Goal: Communication & Community: Answer question/provide support

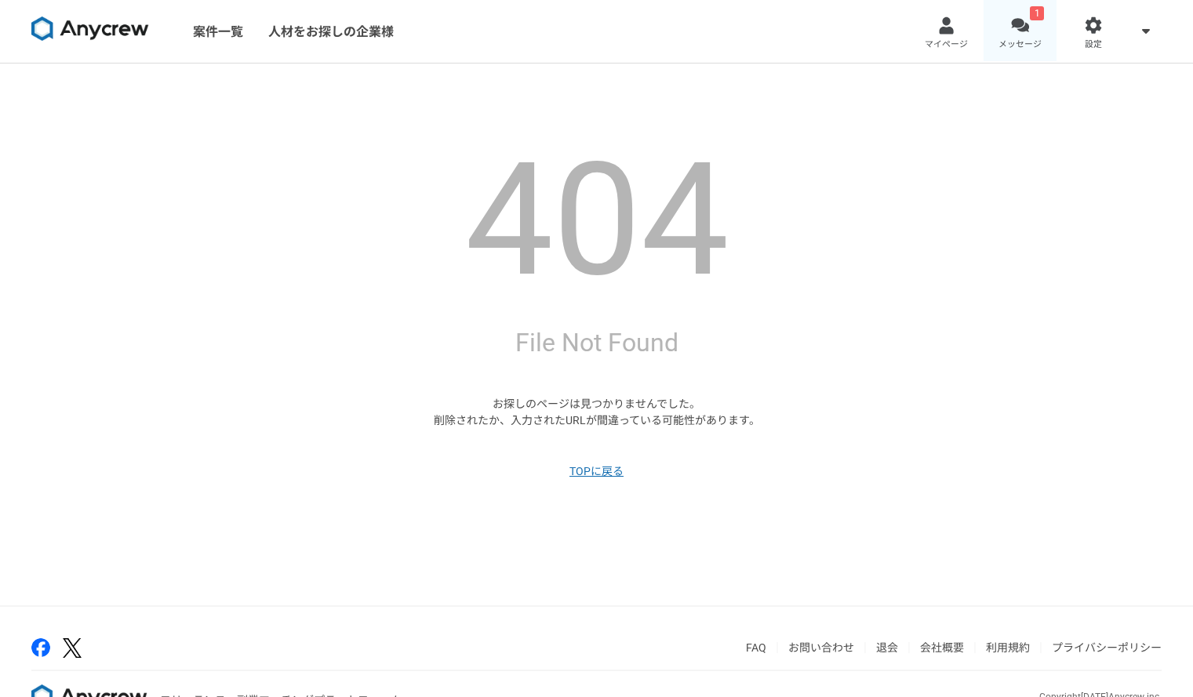
click at [799, 31] on div at bounding box center [1020, 25] width 18 height 18
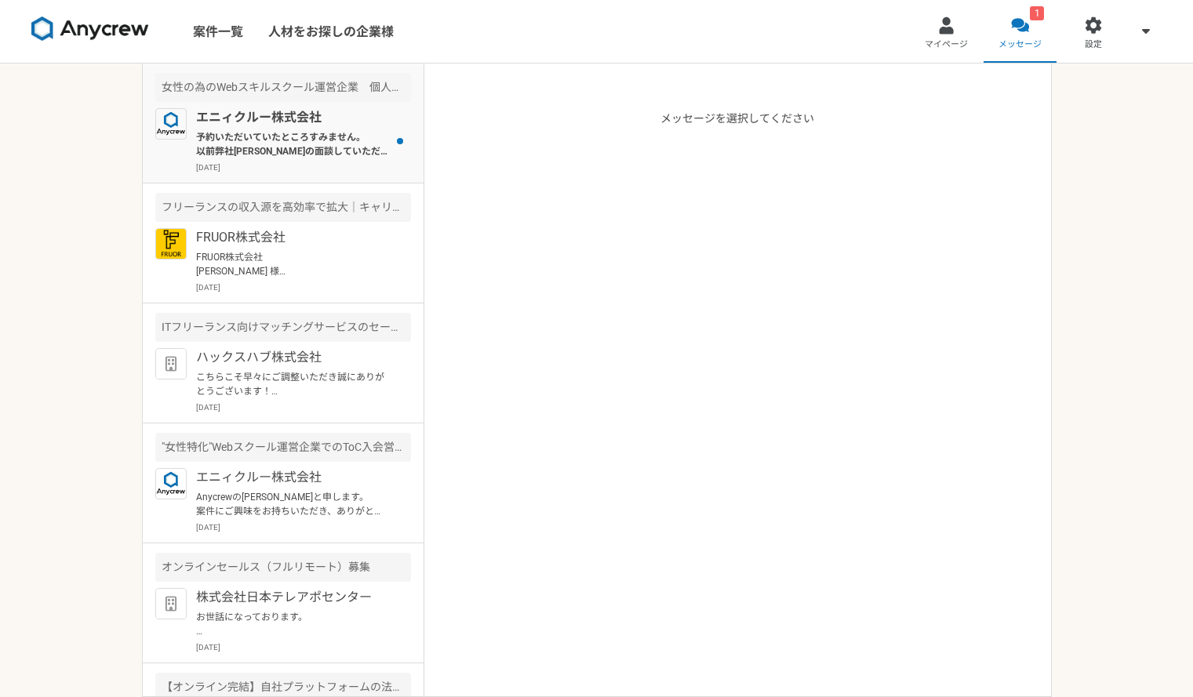
click at [287, 154] on p "予約いただいていたところすみません。 以前弊社[PERSON_NAME]の面談していただいていたようですので、書類確認させていただきつつご紹介できそうなタイミ…" at bounding box center [293, 144] width 194 height 28
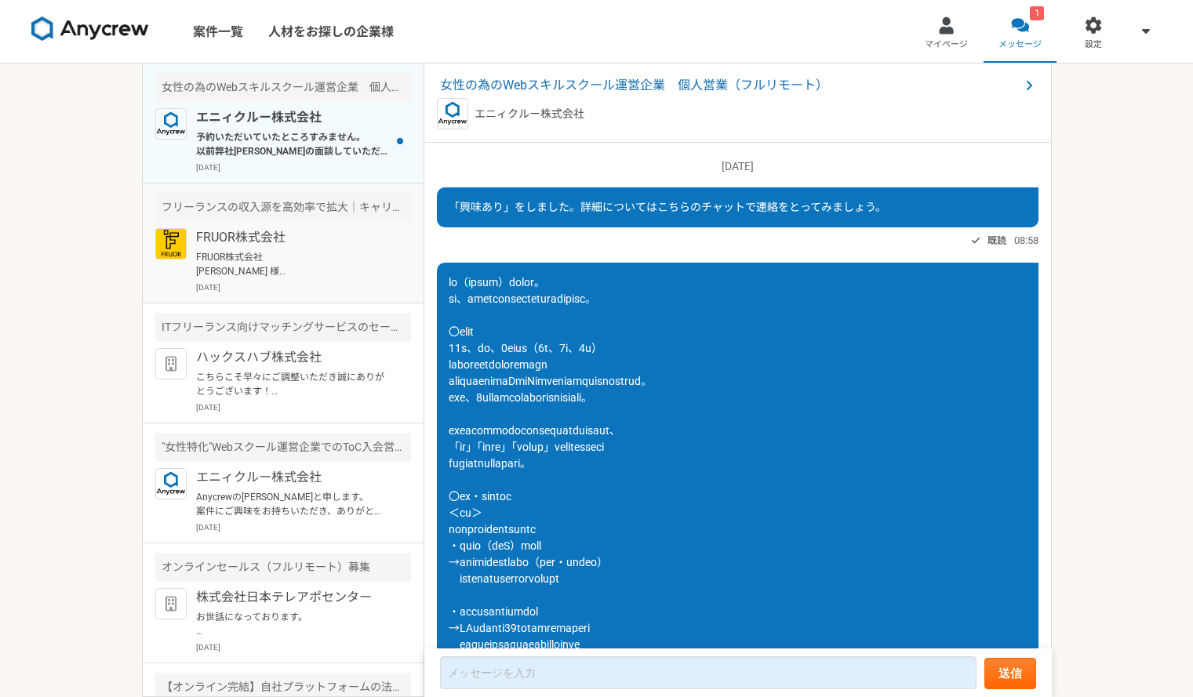
scroll to position [937, 0]
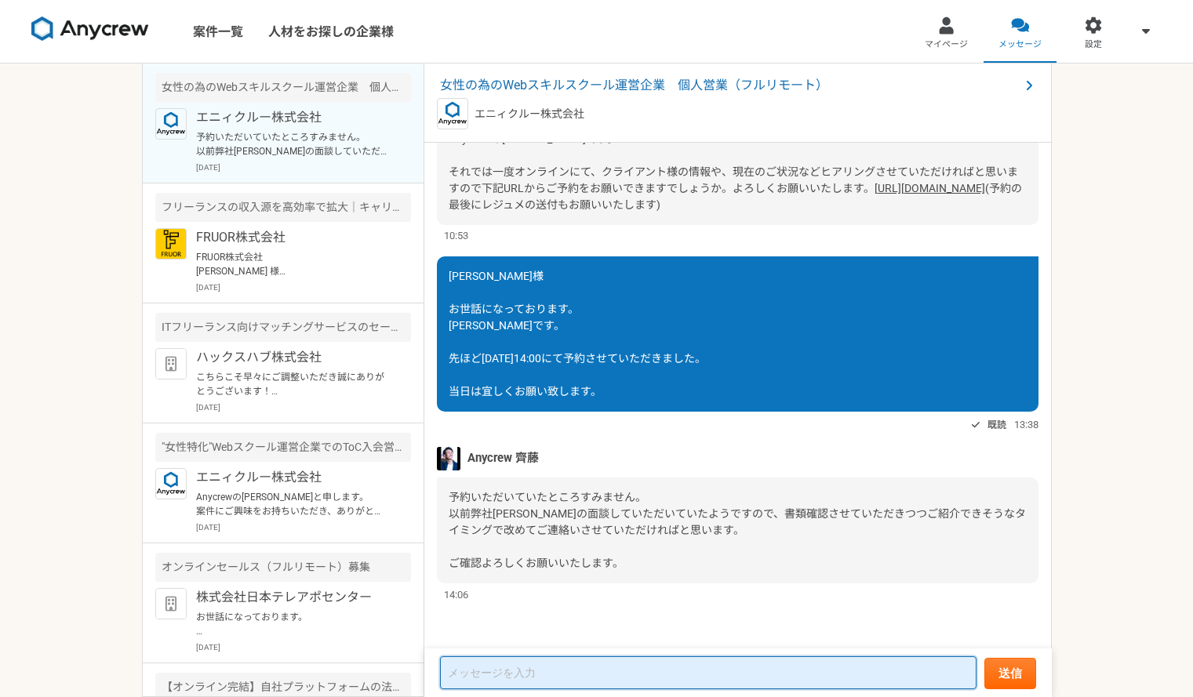
click at [626, 667] on textarea at bounding box center [708, 673] width 537 height 33
type textarea "ざ"
type textarea "ちなみにこちらの案件自体はもうクローズなのでしょうか？"
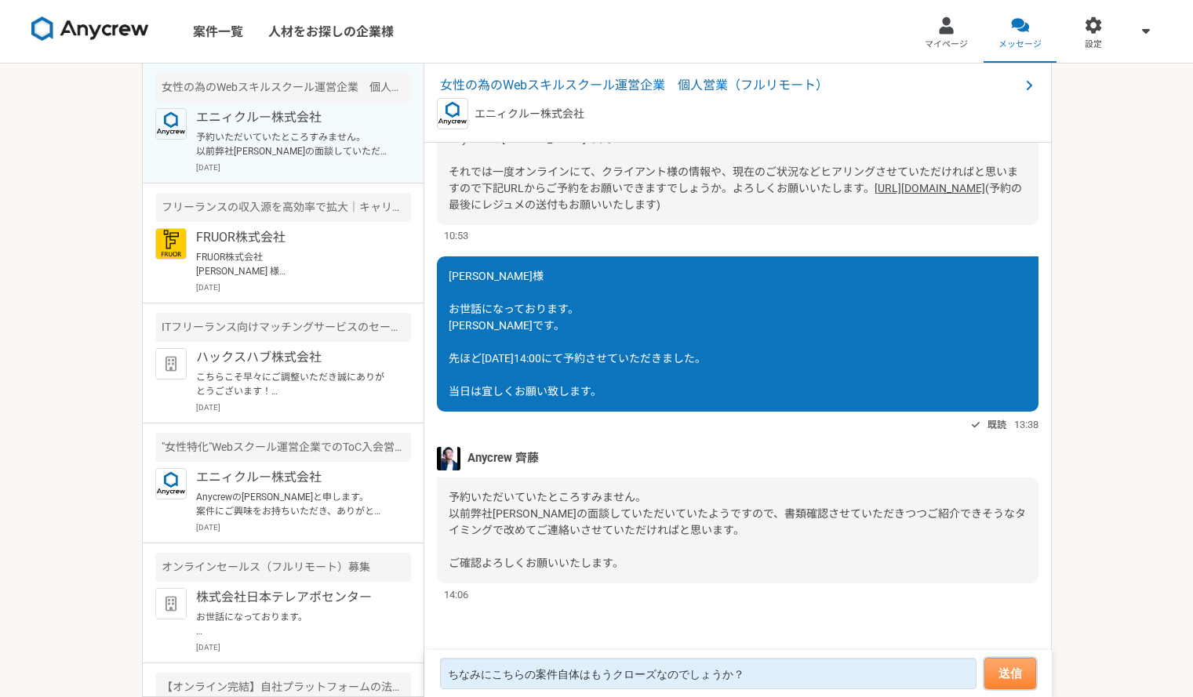
click at [799, 674] on button "送信" at bounding box center [1011, 673] width 52 height 31
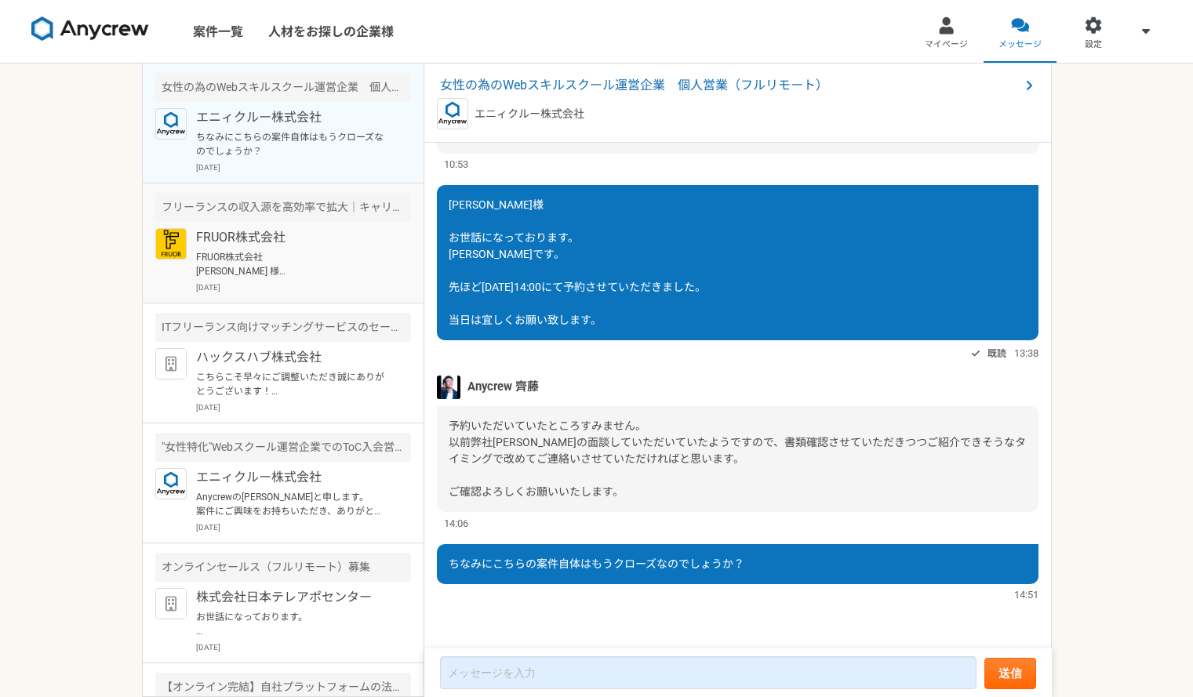
click at [345, 279] on div "FRUOR株式会社 FRUOR株式会社 [PERSON_NAME] 様 お世話になっております。 [PERSON_NAME]です。 お気遣いいただきありがとう…" at bounding box center [303, 260] width 215 height 65
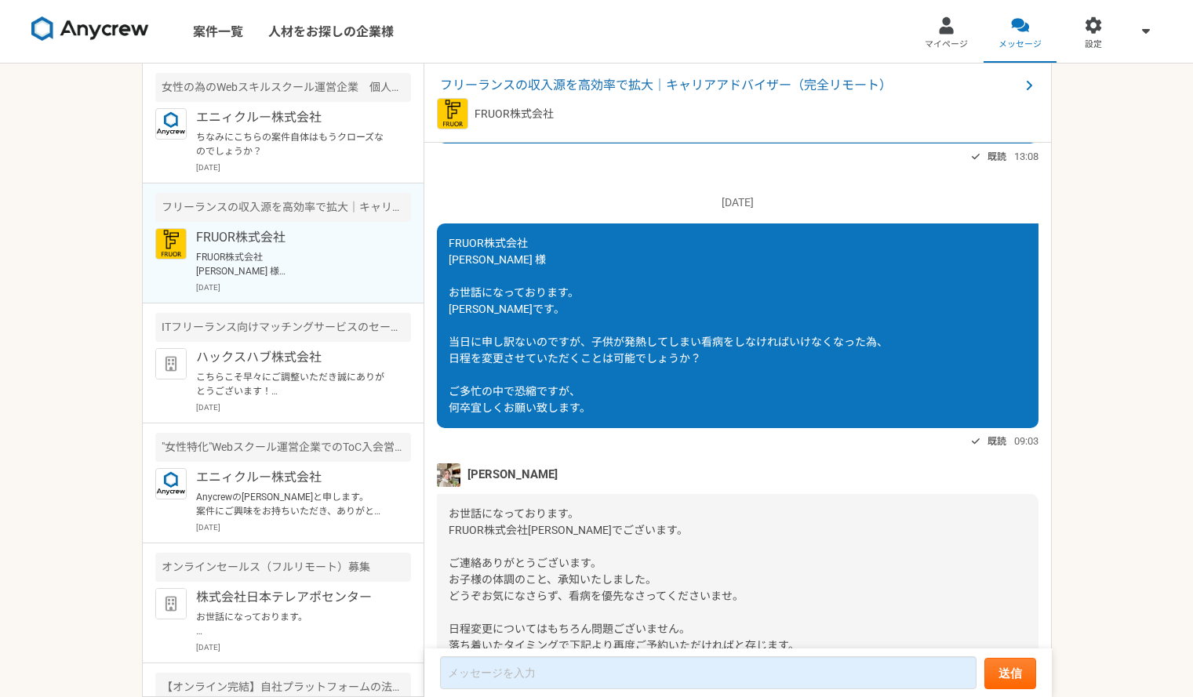
scroll to position [693, 0]
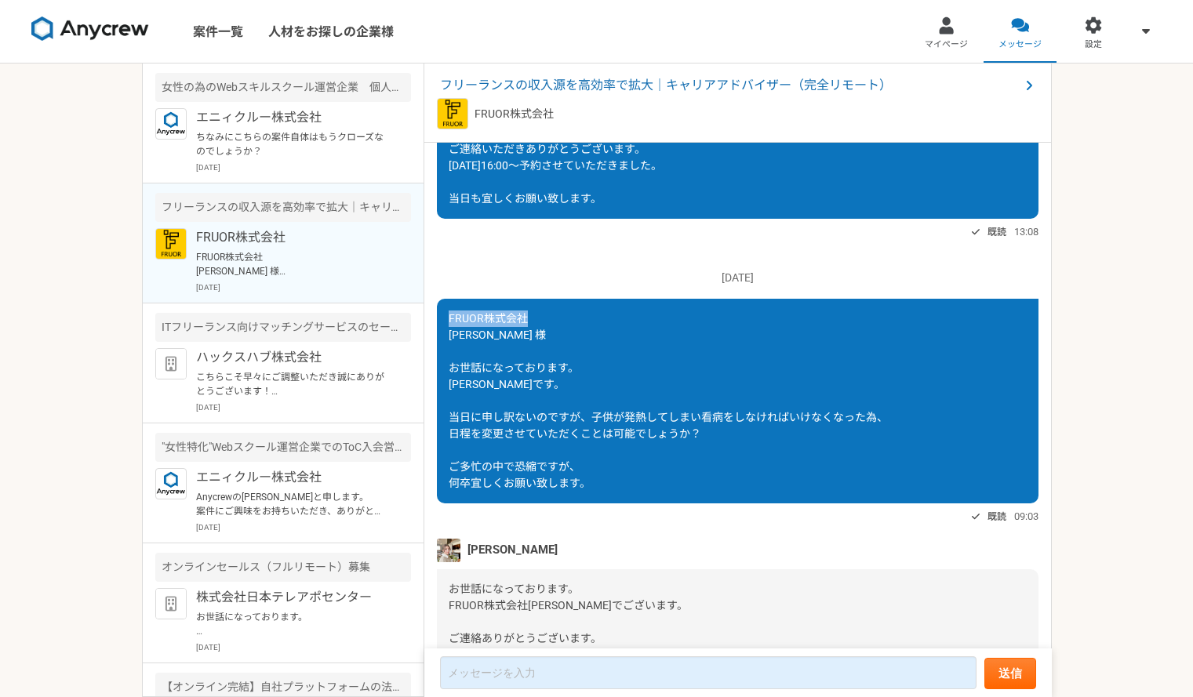
drag, startPoint x: 540, startPoint y: 351, endPoint x: 449, endPoint y: 359, distance: 91.3
click at [449, 359] on div "FRUOR株式会社 [PERSON_NAME] 様 お世話になっております。 [PERSON_NAME]です。 当日に申し訳ないのですが、子供が発熱してしまい…" at bounding box center [738, 401] width 602 height 205
copy span "FRUOR株式会社"
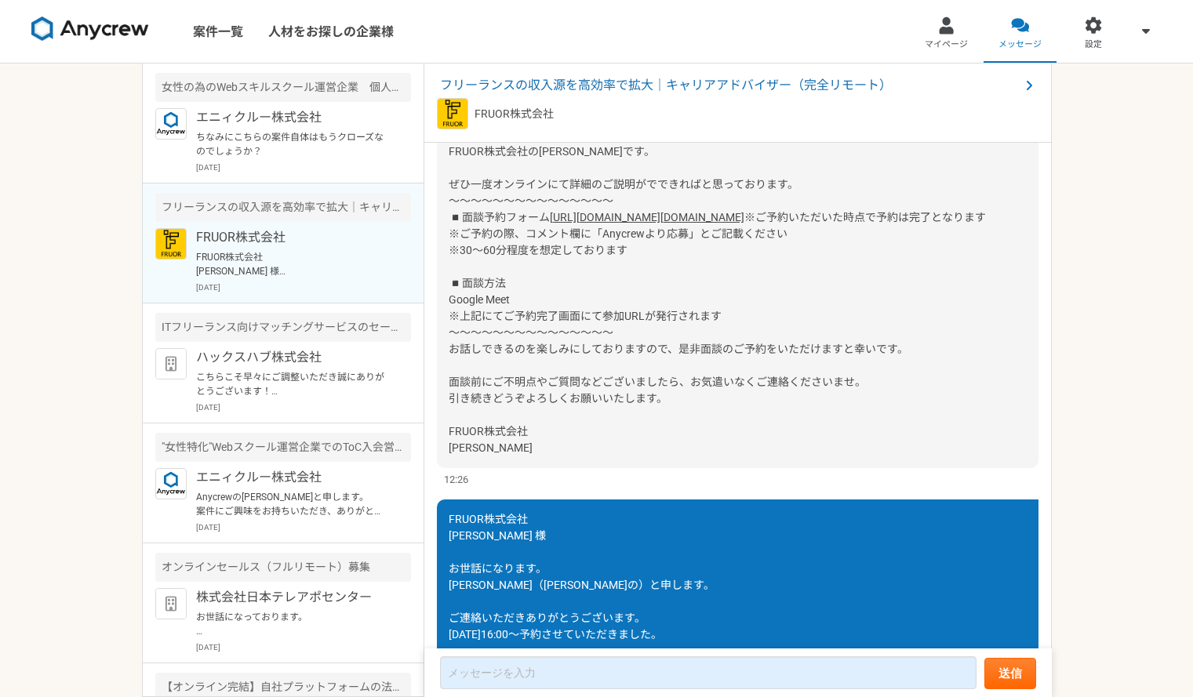
scroll to position [222, 0]
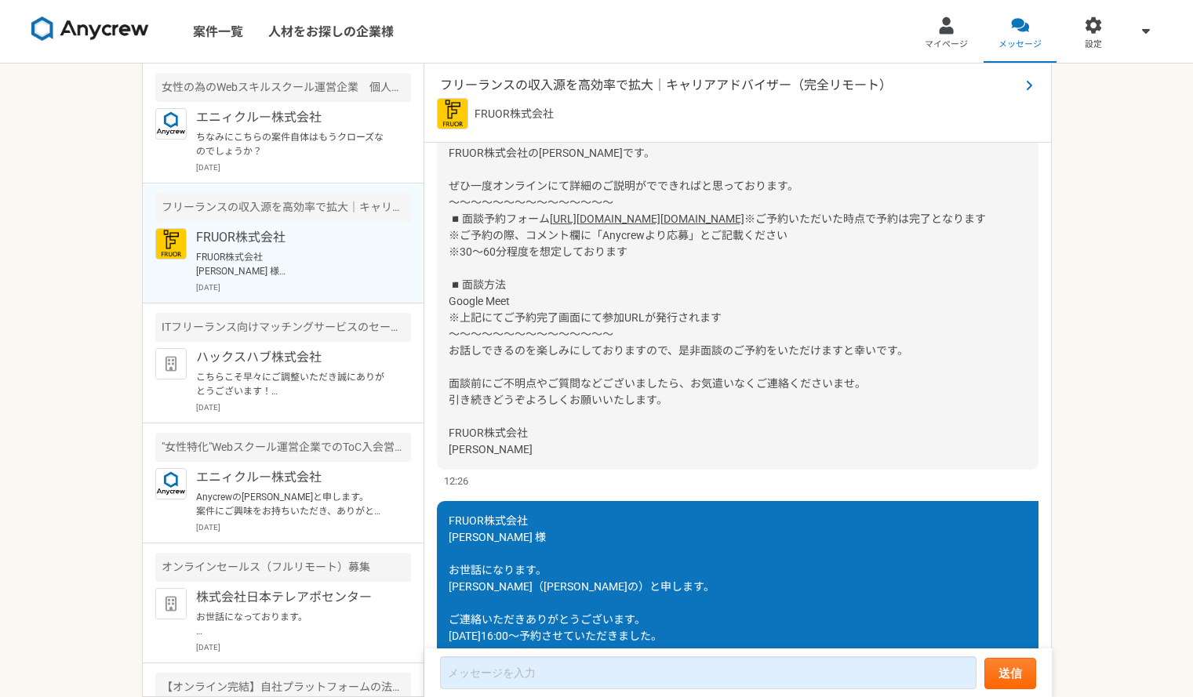
click at [652, 88] on span "フリーランスの収入源を高効率で拡大｜キャリアアドバイザー（完全リモート）" at bounding box center [730, 85] width 580 height 19
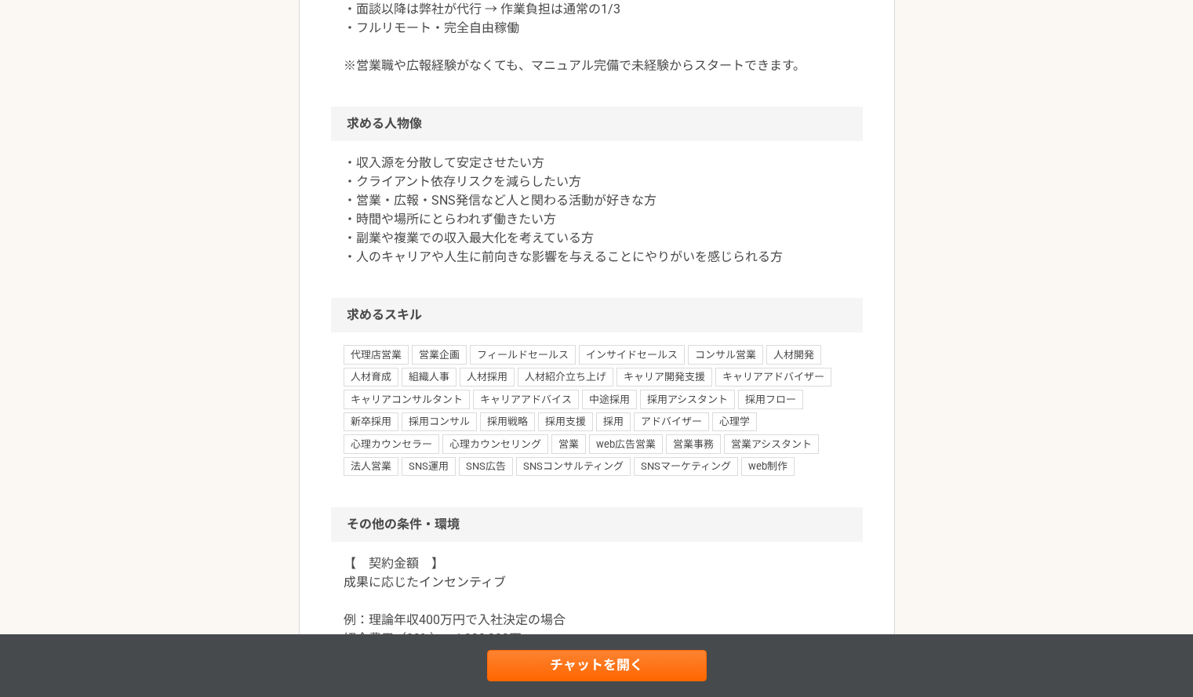
scroll to position [1350, 0]
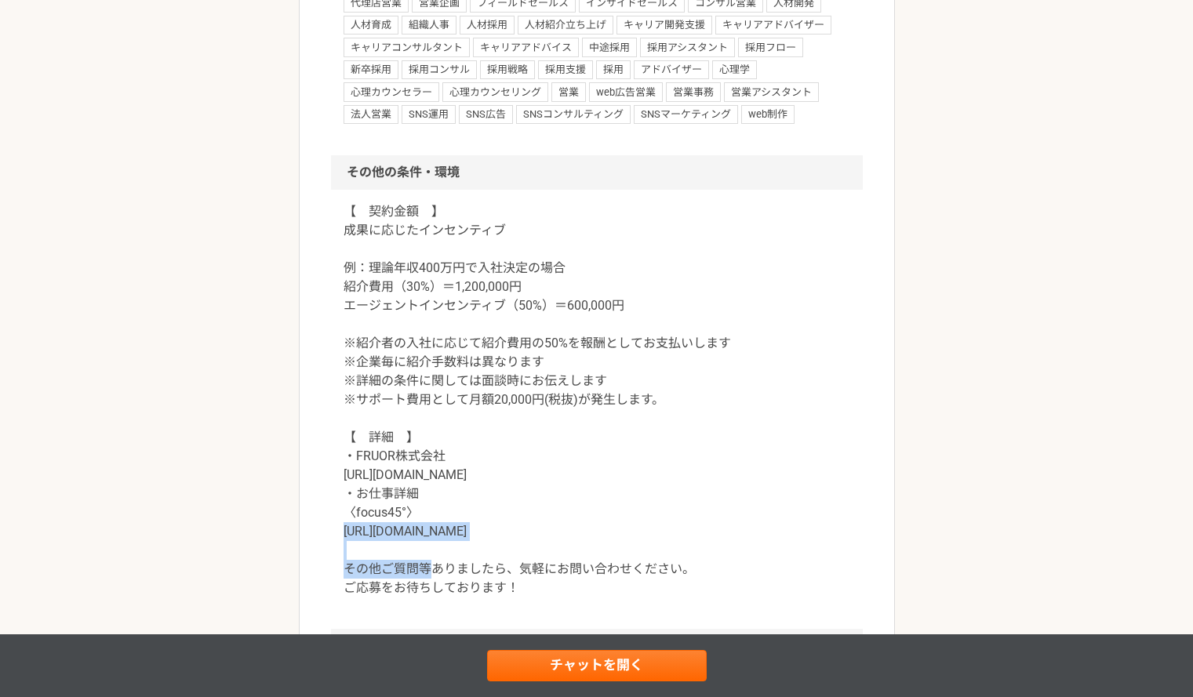
drag, startPoint x: 512, startPoint y: 532, endPoint x: 344, endPoint y: 536, distance: 168.7
click at [344, 536] on p "【　契約金額　】 成果に応じたインセンティブ 例：理論年収400万円で入社決定の場合 紹介費用（30%）＝1,200,000円 エージェントインセンティブ（5…" at bounding box center [597, 399] width 507 height 395
copy p "[URL][DOMAIN_NAME]"
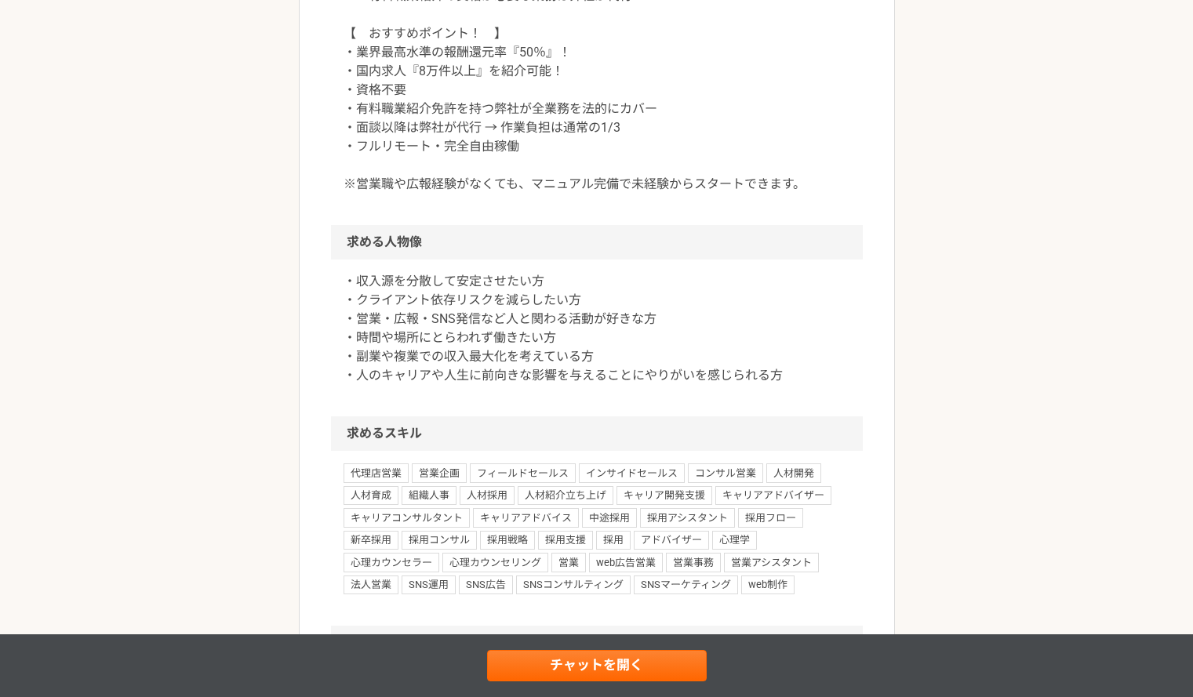
scroll to position [723, 0]
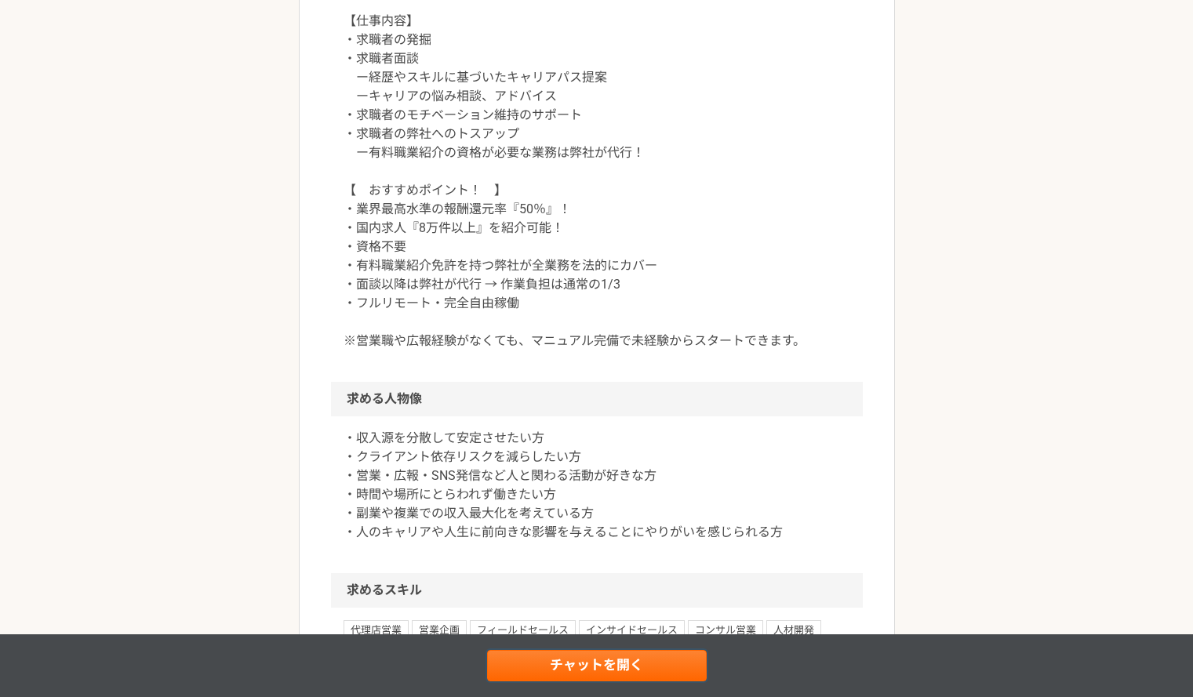
click at [590, 657] on link "チャットを開く" at bounding box center [597, 665] width 220 height 31
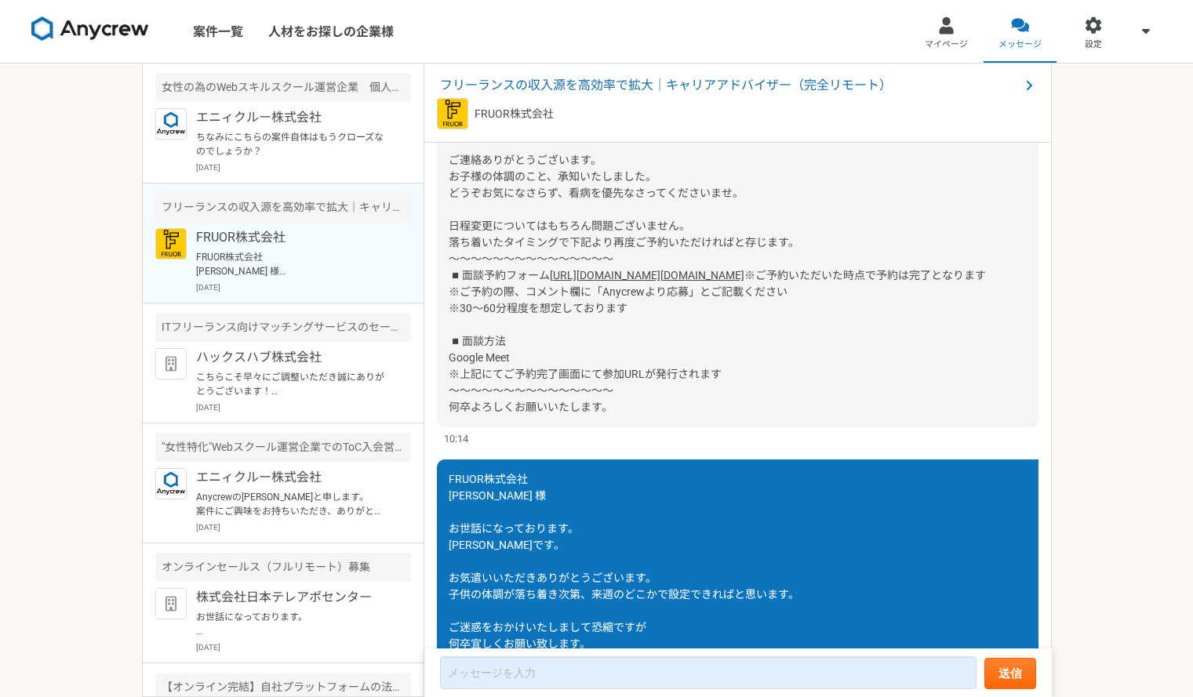
scroll to position [1163, 0]
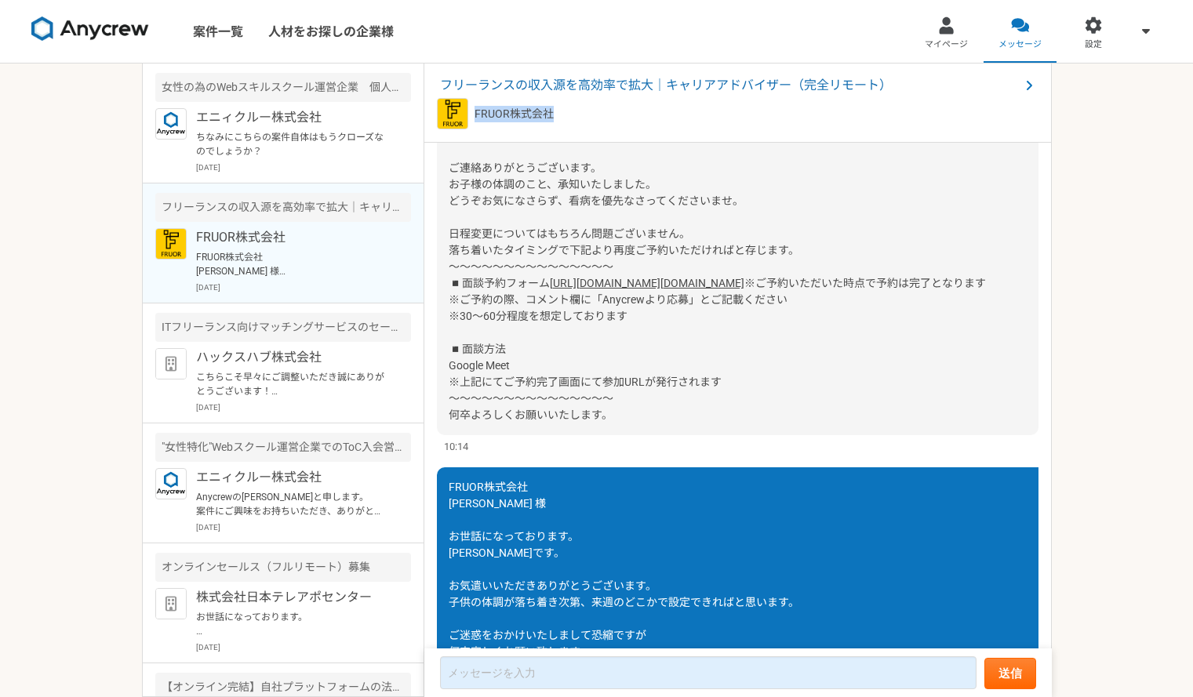
drag, startPoint x: 567, startPoint y: 121, endPoint x: 476, endPoint y: 121, distance: 91.0
click at [476, 121] on div "FRUOR株式会社" at bounding box center [738, 113] width 602 height 31
copy p "FRUOR株式会社"
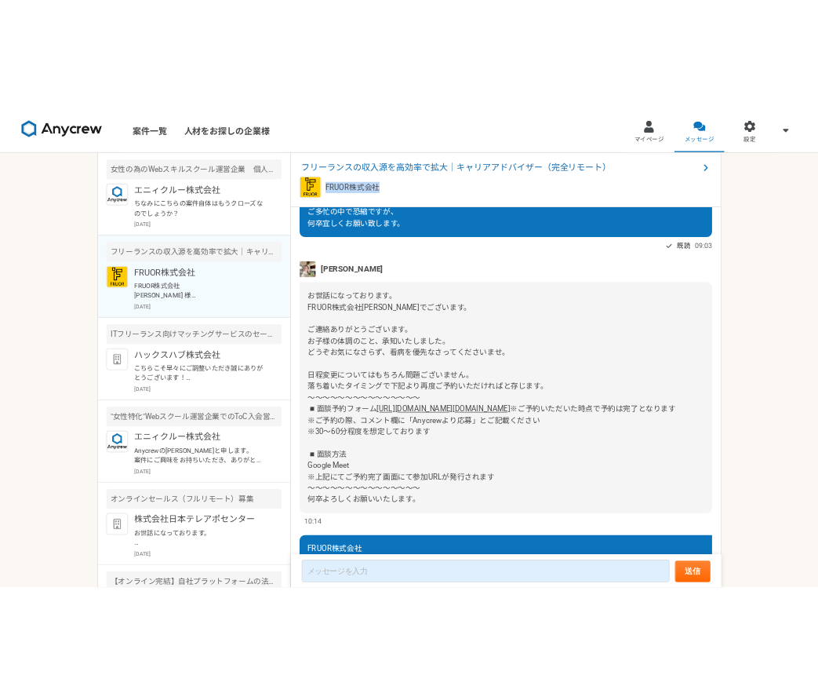
scroll to position [1006, 0]
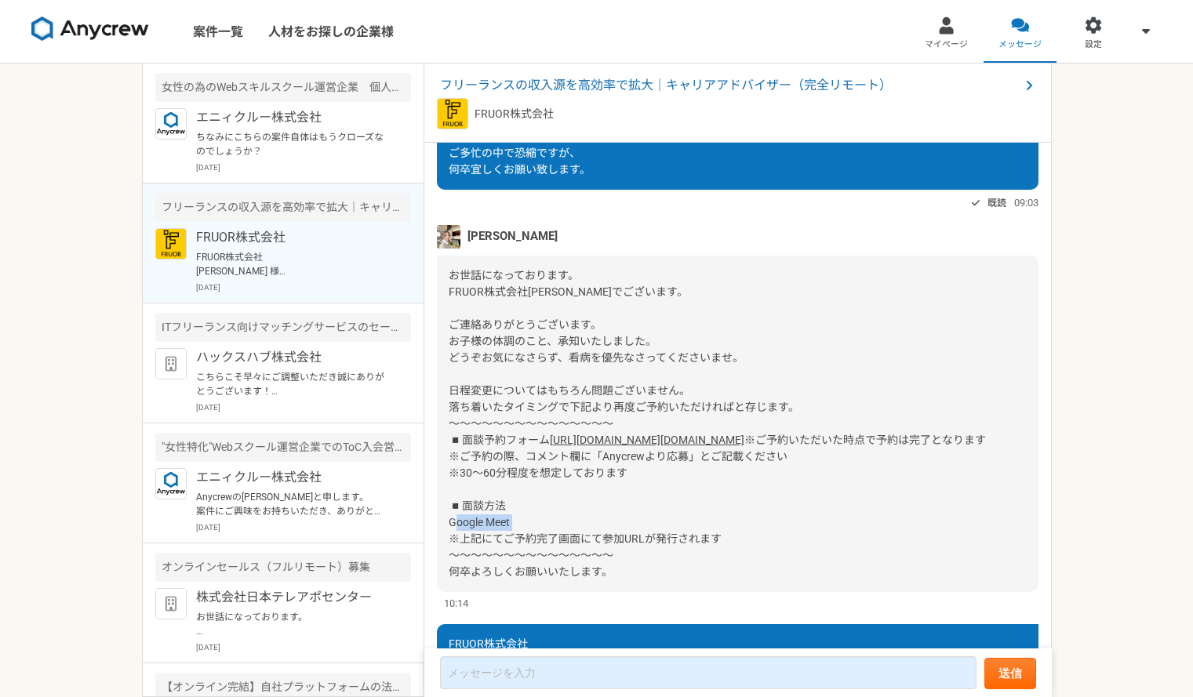
drag, startPoint x: 517, startPoint y: 590, endPoint x: 448, endPoint y: 588, distance: 69.1
click at [448, 588] on div "お世話になっております。 FRUOR株式会社[PERSON_NAME]でございます。 ご連絡ありがとうございます。 お子様の体調のこと、承知いたしました。 ど…" at bounding box center [738, 424] width 602 height 337
copy span "Google Meet"
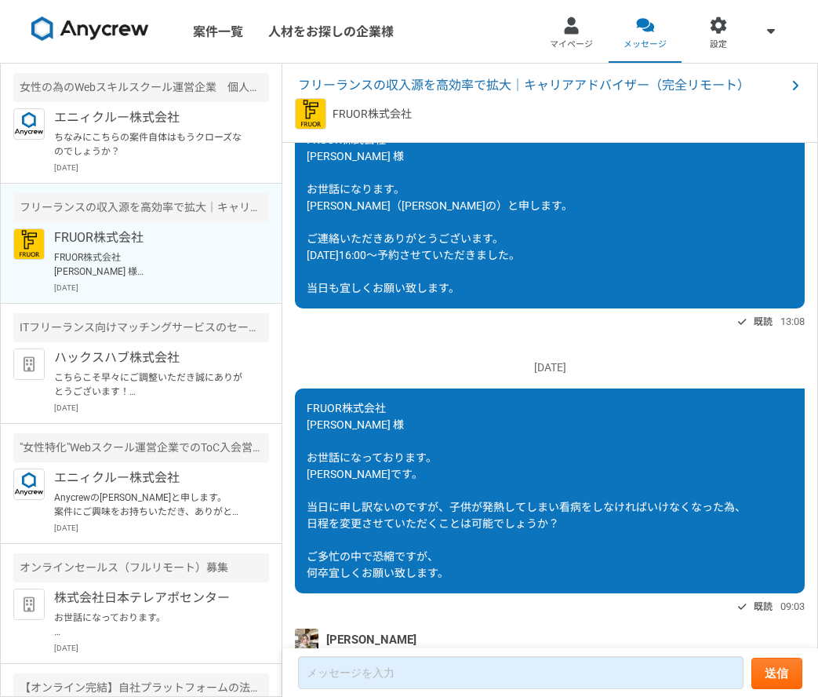
scroll to position [614, 0]
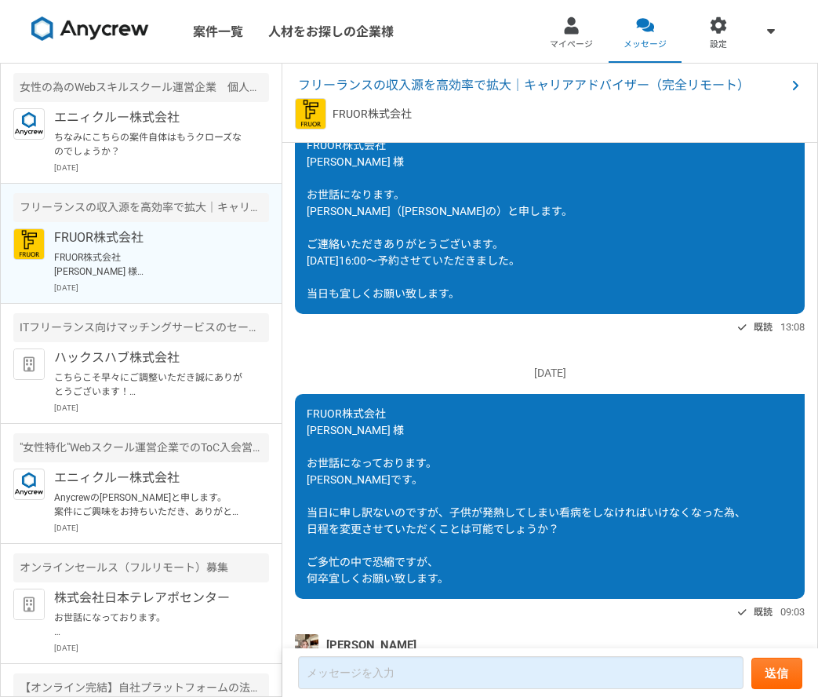
click at [670, 80] on span "フリーランスの収入源を高効率で拡大｜キャリアアドバイザー（完全リモート）" at bounding box center [542, 85] width 488 height 19
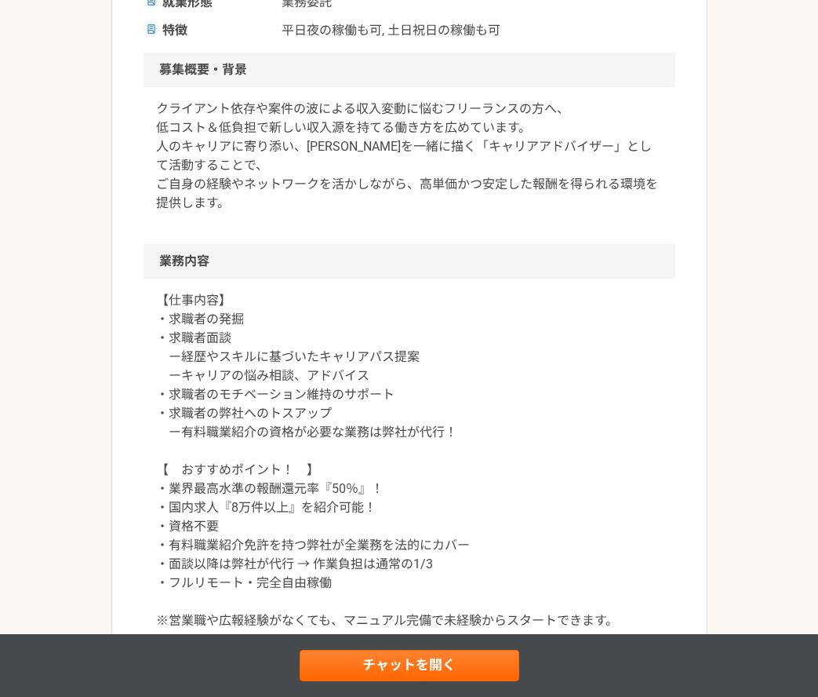
scroll to position [471, 0]
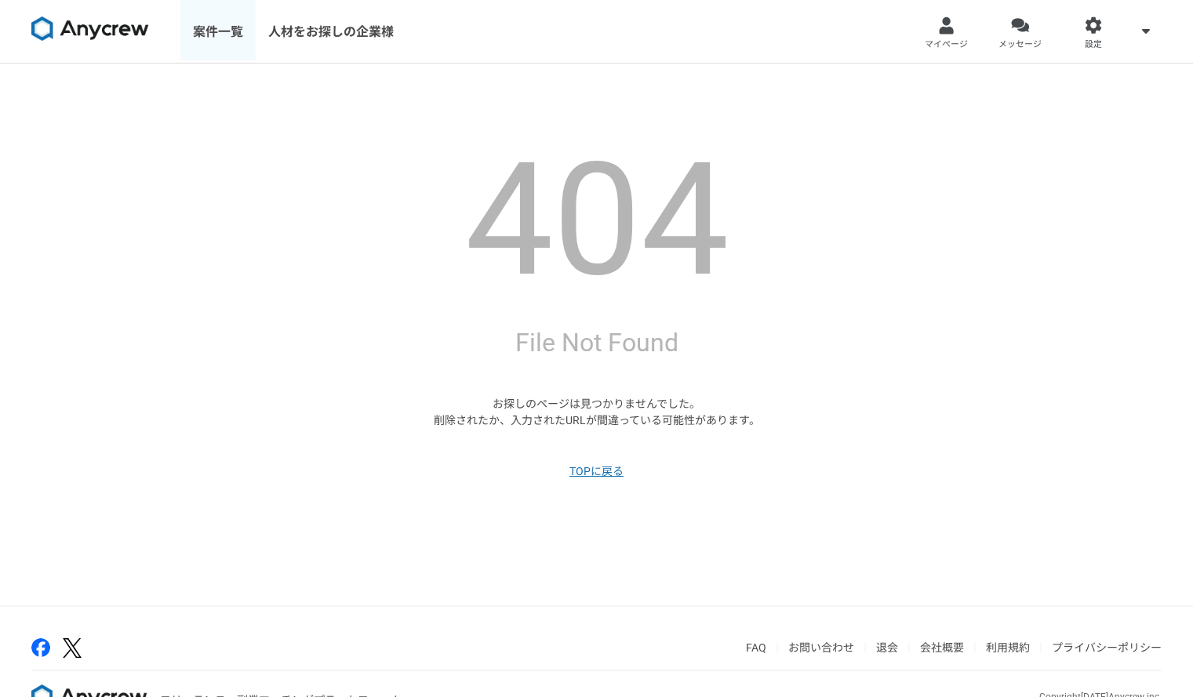
click at [221, 41] on link "案件一覧" at bounding box center [217, 31] width 75 height 63
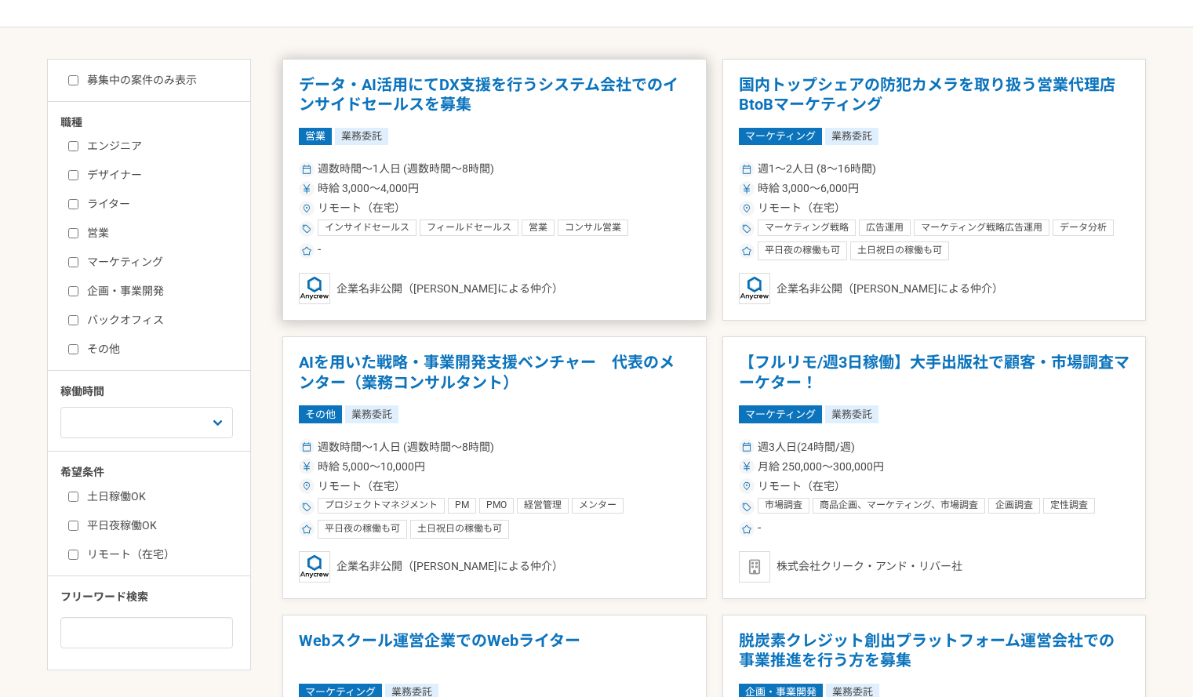
scroll to position [314, 0]
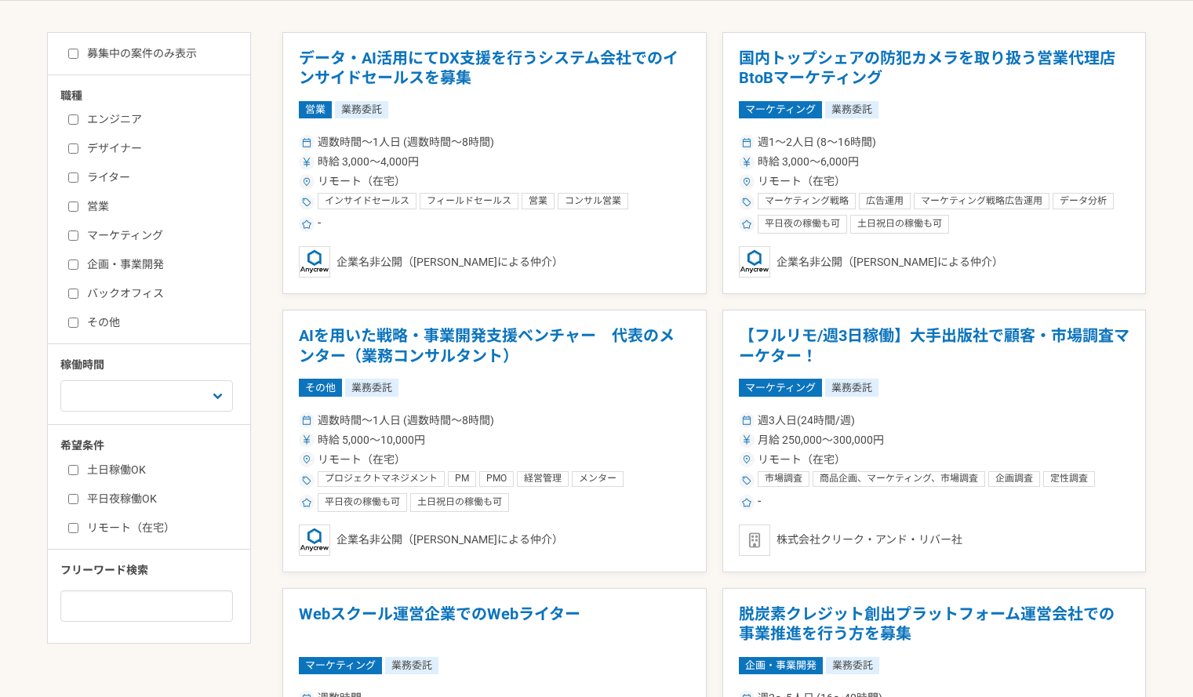
click at [75, 208] on input "営業" at bounding box center [73, 207] width 10 height 10
checkbox input "true"
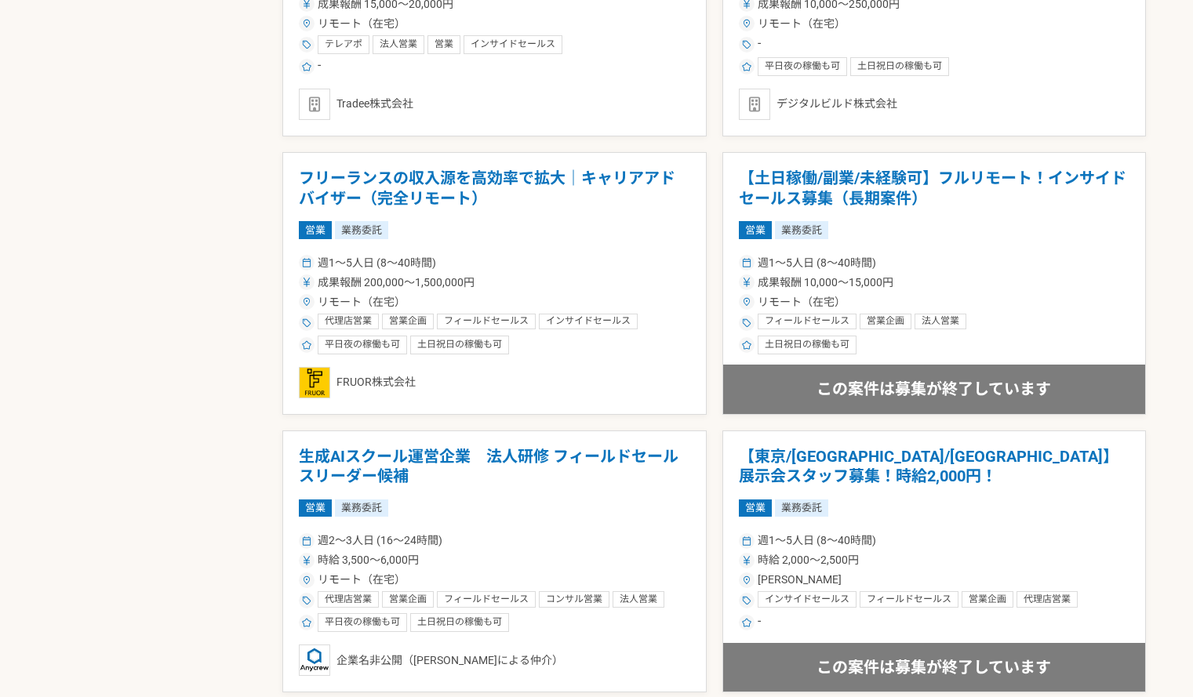
scroll to position [1334, 0]
